Goal: Navigation & Orientation: Find specific page/section

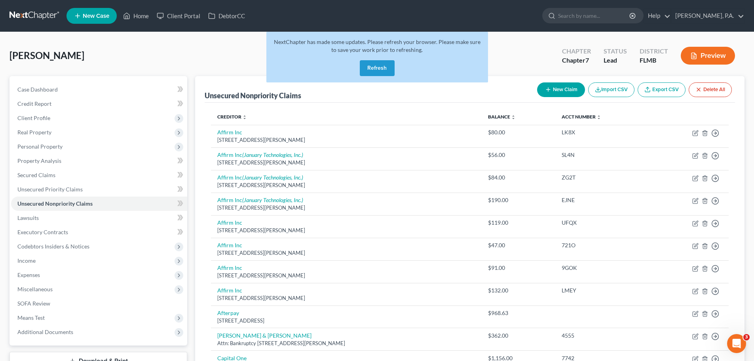
click at [372, 70] on button "Refresh" at bounding box center [377, 68] width 35 height 16
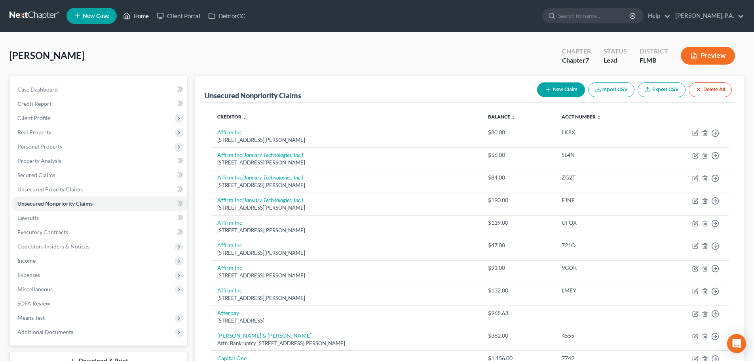
click at [138, 16] on link "Home" at bounding box center [136, 16] width 34 height 14
